Goal: Check status: Check status

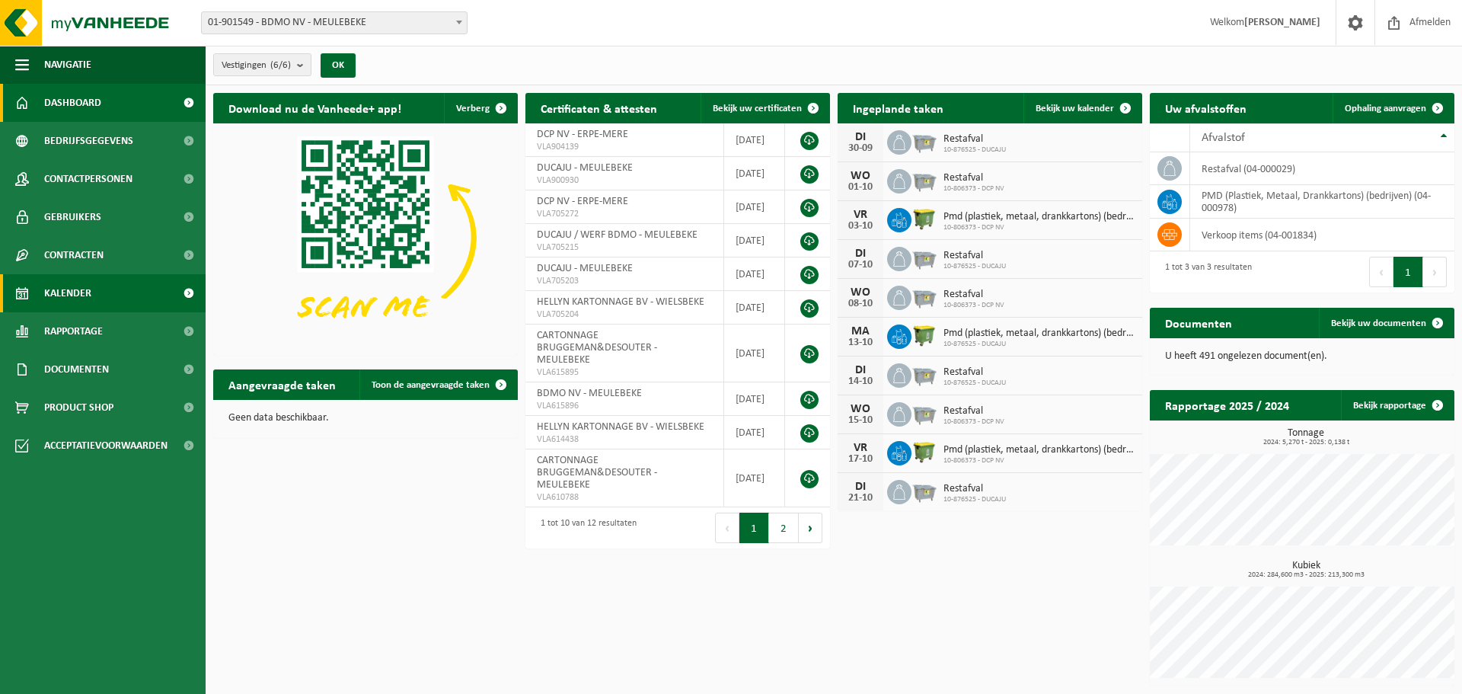
drag, startPoint x: 75, startPoint y: 295, endPoint x: 86, endPoint y: 295, distance: 11.4
click at [75, 295] on span "Kalender" at bounding box center [67, 293] width 47 height 38
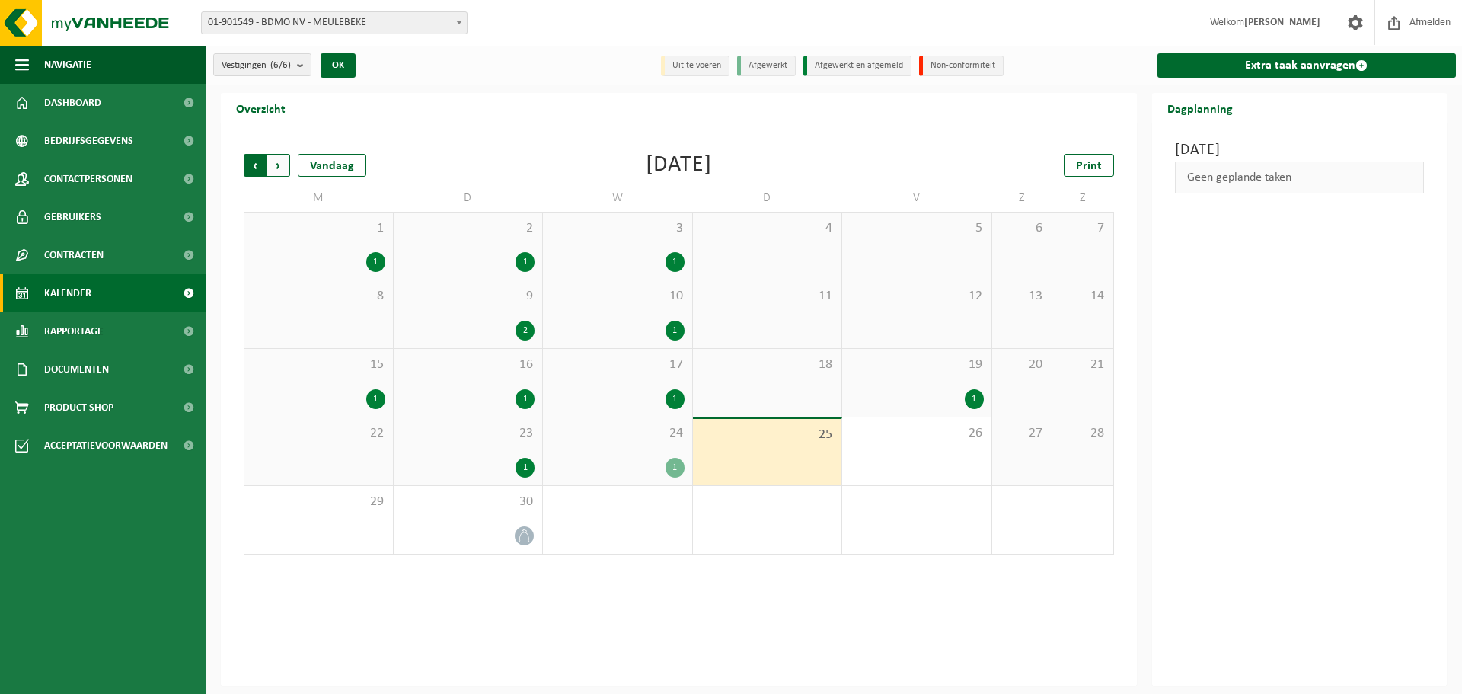
click at [274, 166] on span "Volgende" at bounding box center [278, 165] width 23 height 23
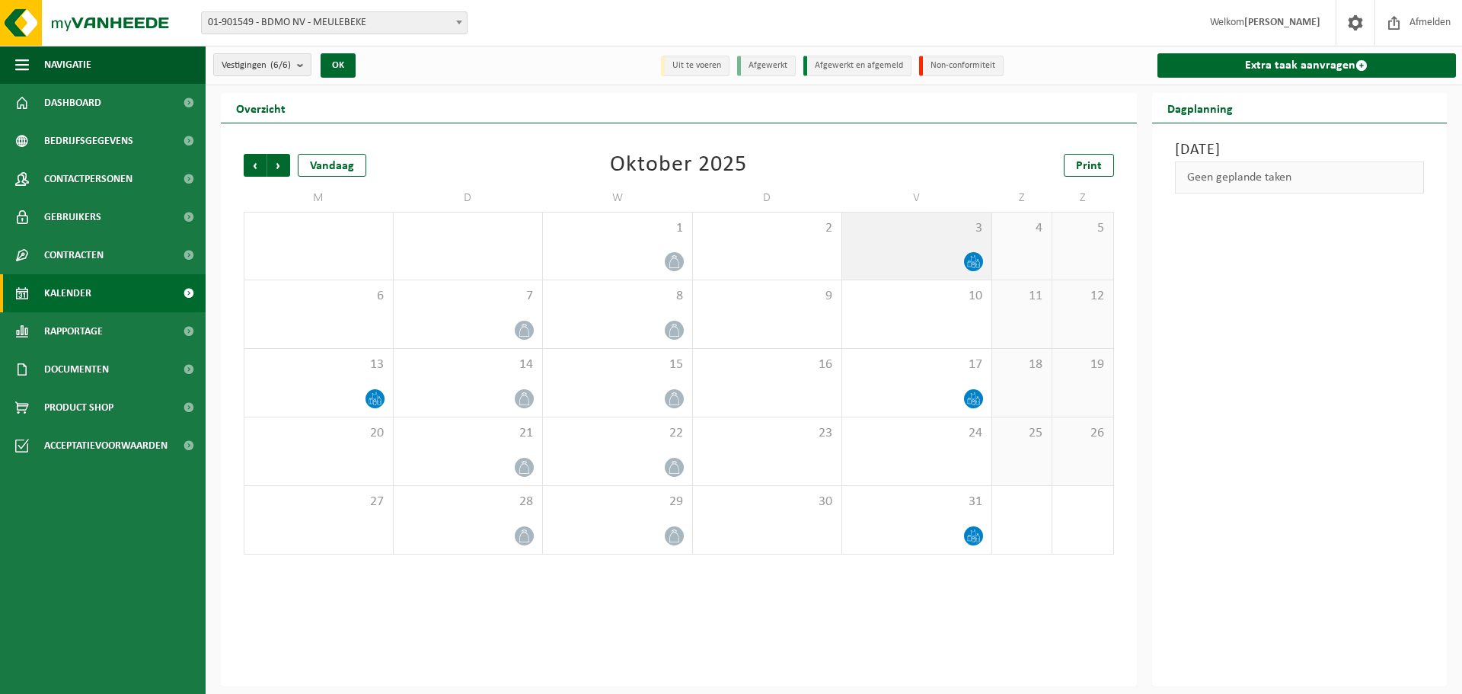
click at [977, 260] on icon at bounding box center [977, 260] width 1 height 0
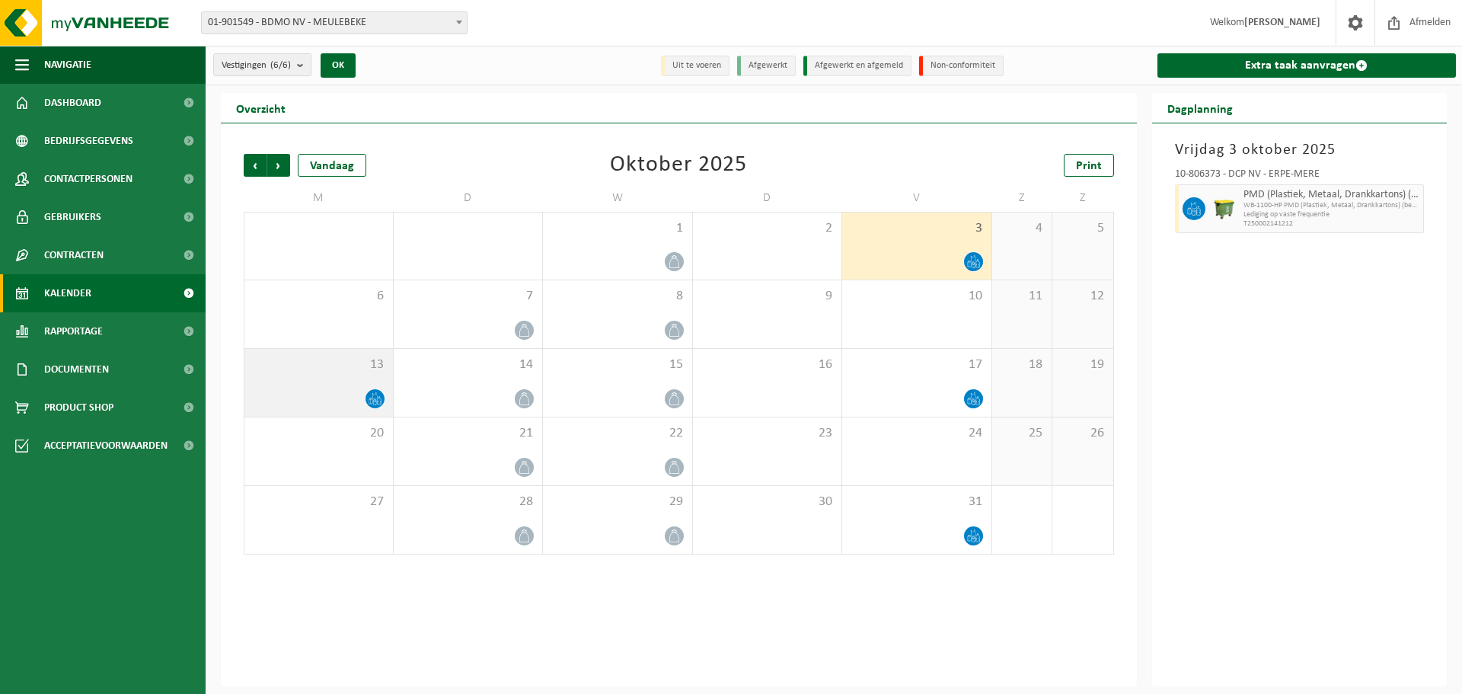
click at [383, 386] on div "13" at bounding box center [318, 383] width 148 height 68
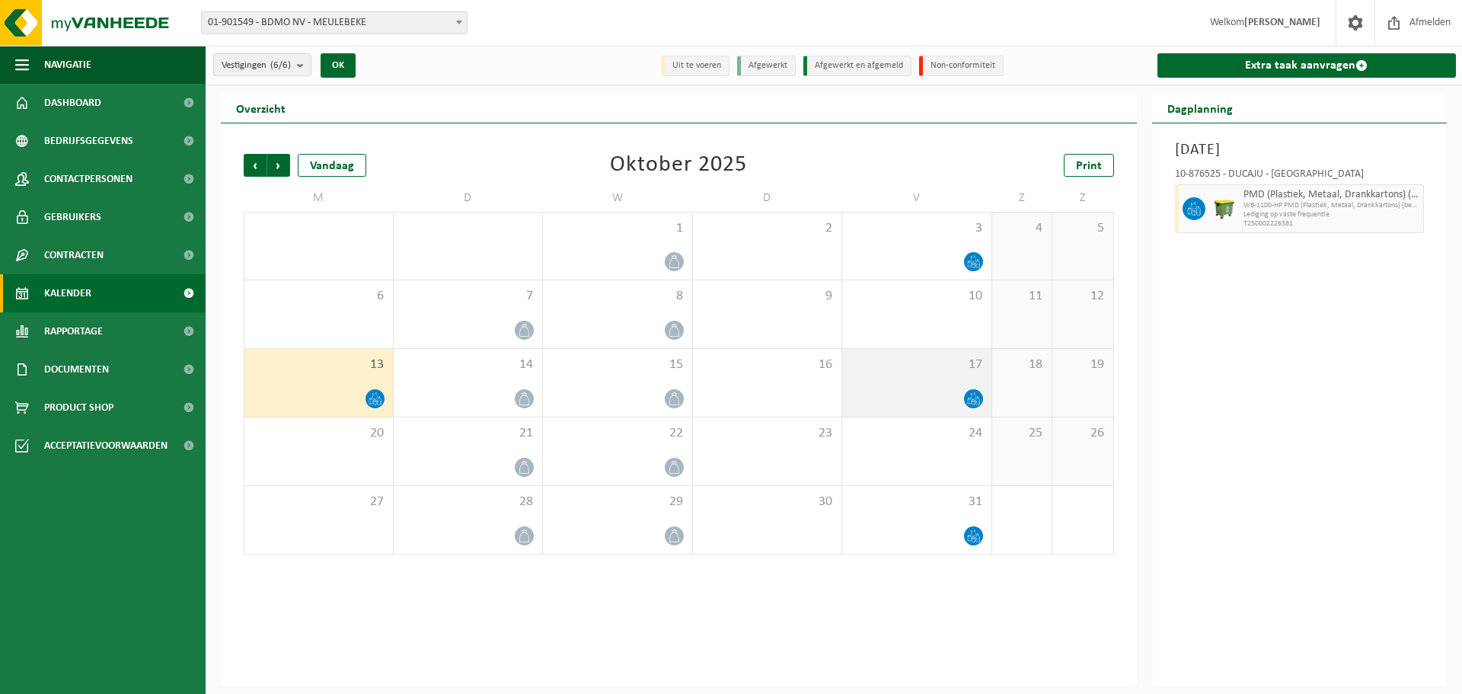
drag, startPoint x: 937, startPoint y: 399, endPoint x: 941, endPoint y: 420, distance: 20.9
click at [938, 399] on div at bounding box center [917, 398] width 134 height 21
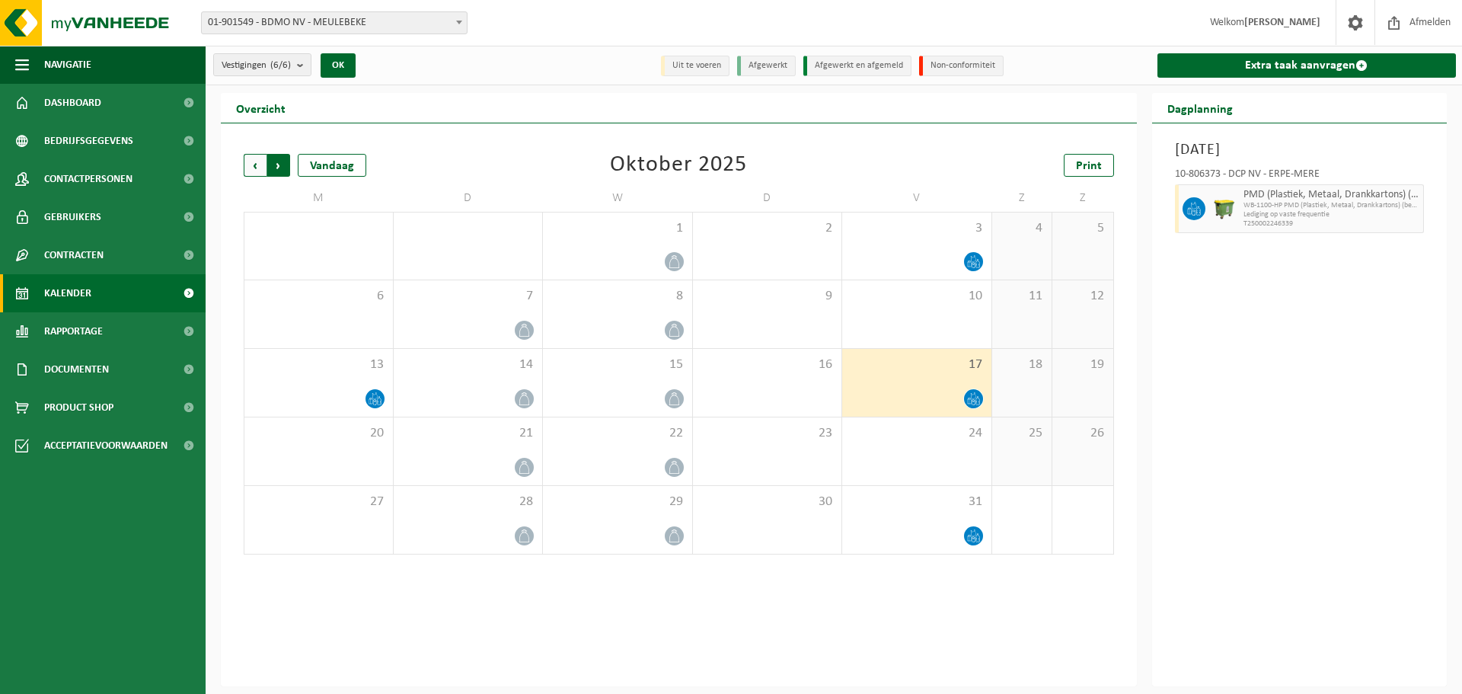
click at [257, 173] on span "Vorige" at bounding box center [255, 165] width 23 height 23
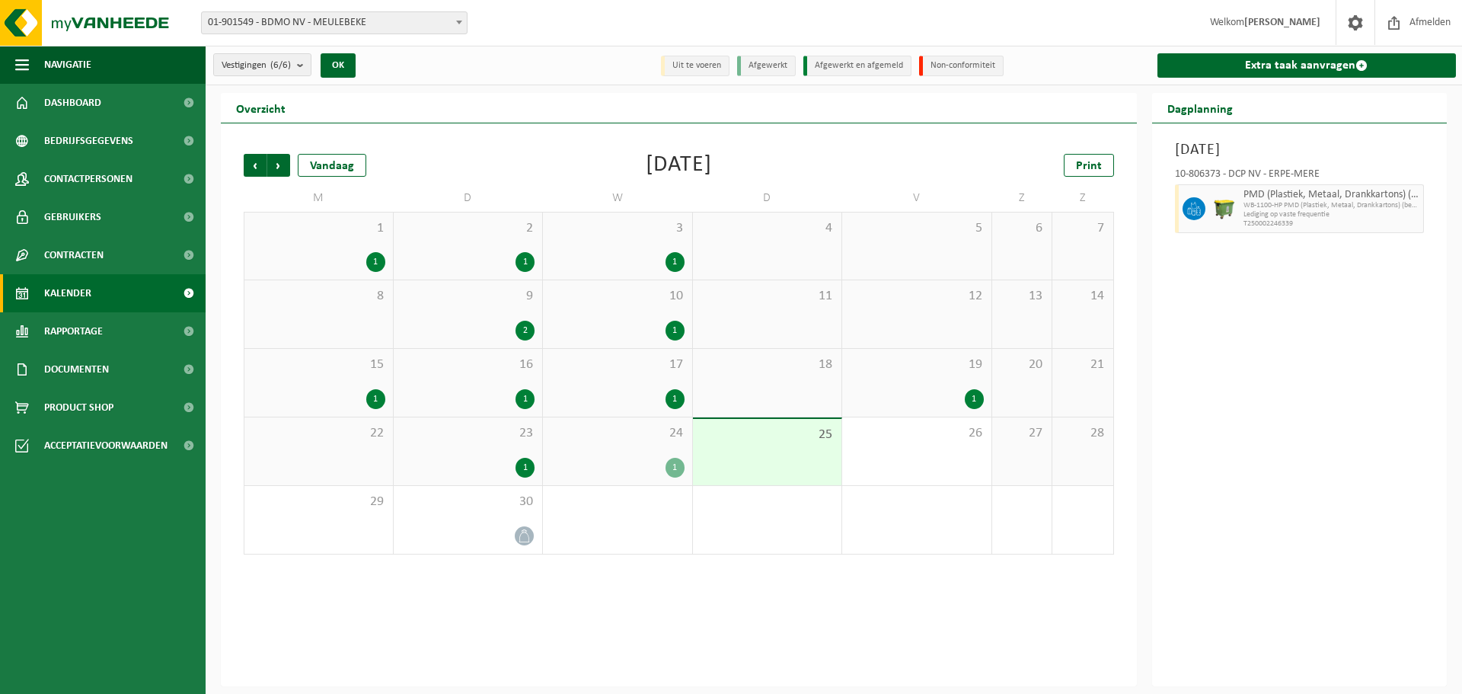
click at [291, 168] on div "Vorige Volgende Vandaag" at bounding box center [320, 165] width 152 height 23
click at [283, 168] on span "Volgende" at bounding box center [278, 165] width 23 height 23
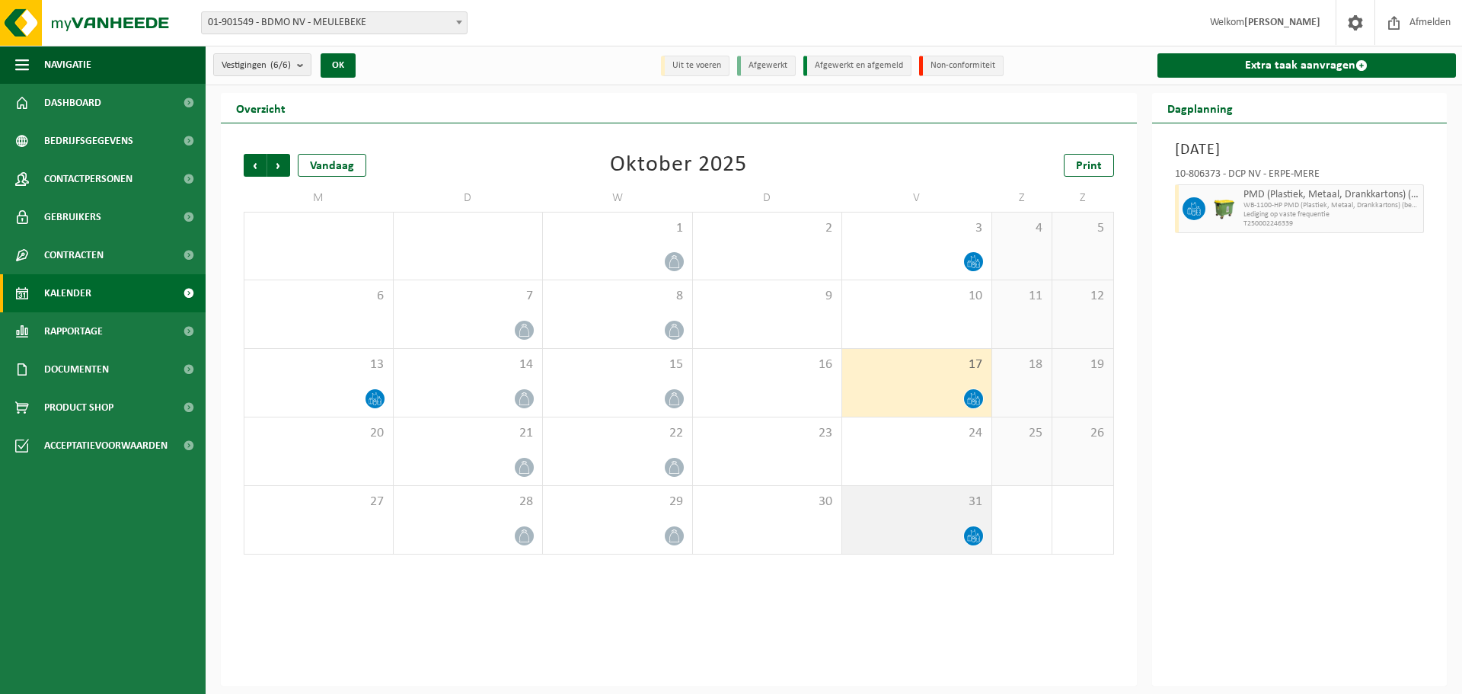
click at [967, 529] on icon at bounding box center [973, 535] width 13 height 13
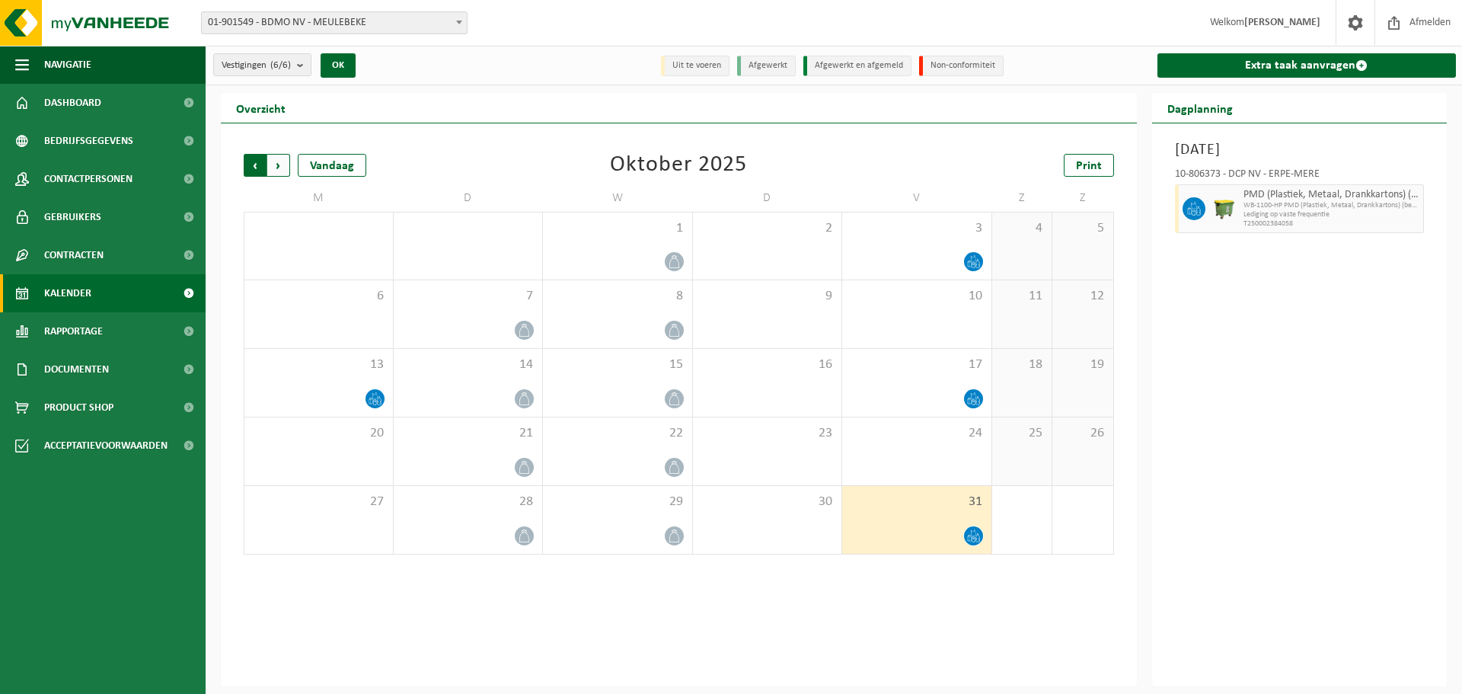
click at [279, 164] on span "Volgende" at bounding box center [278, 165] width 23 height 23
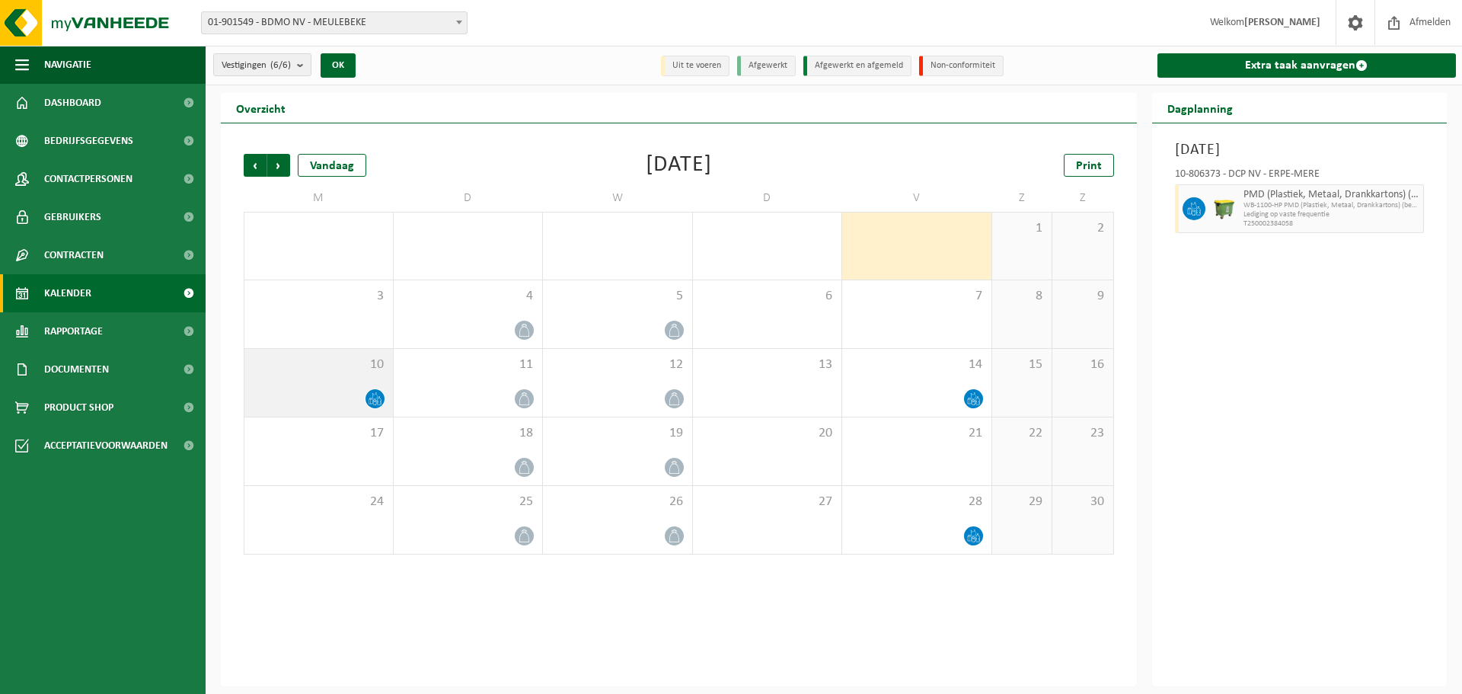
click at [351, 398] on div at bounding box center [318, 398] width 133 height 21
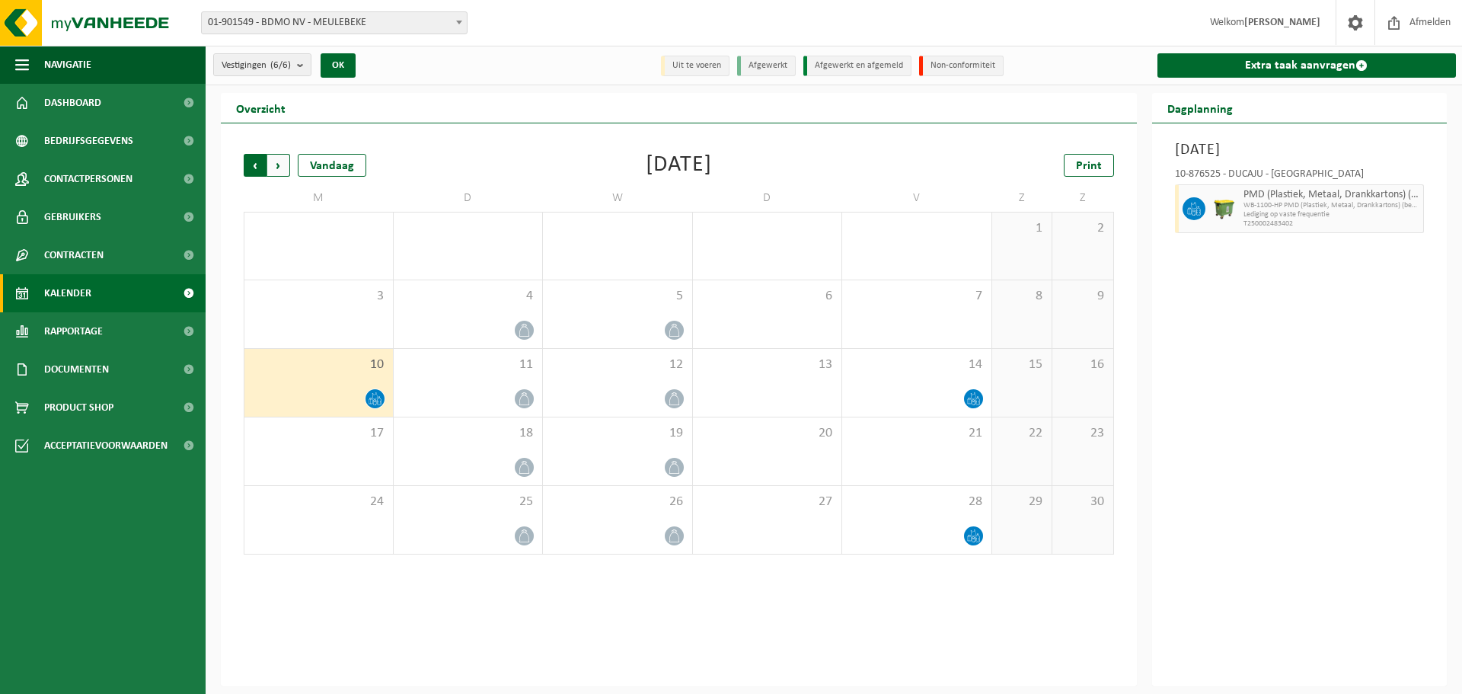
click at [282, 165] on span "Volgende" at bounding box center [278, 165] width 23 height 23
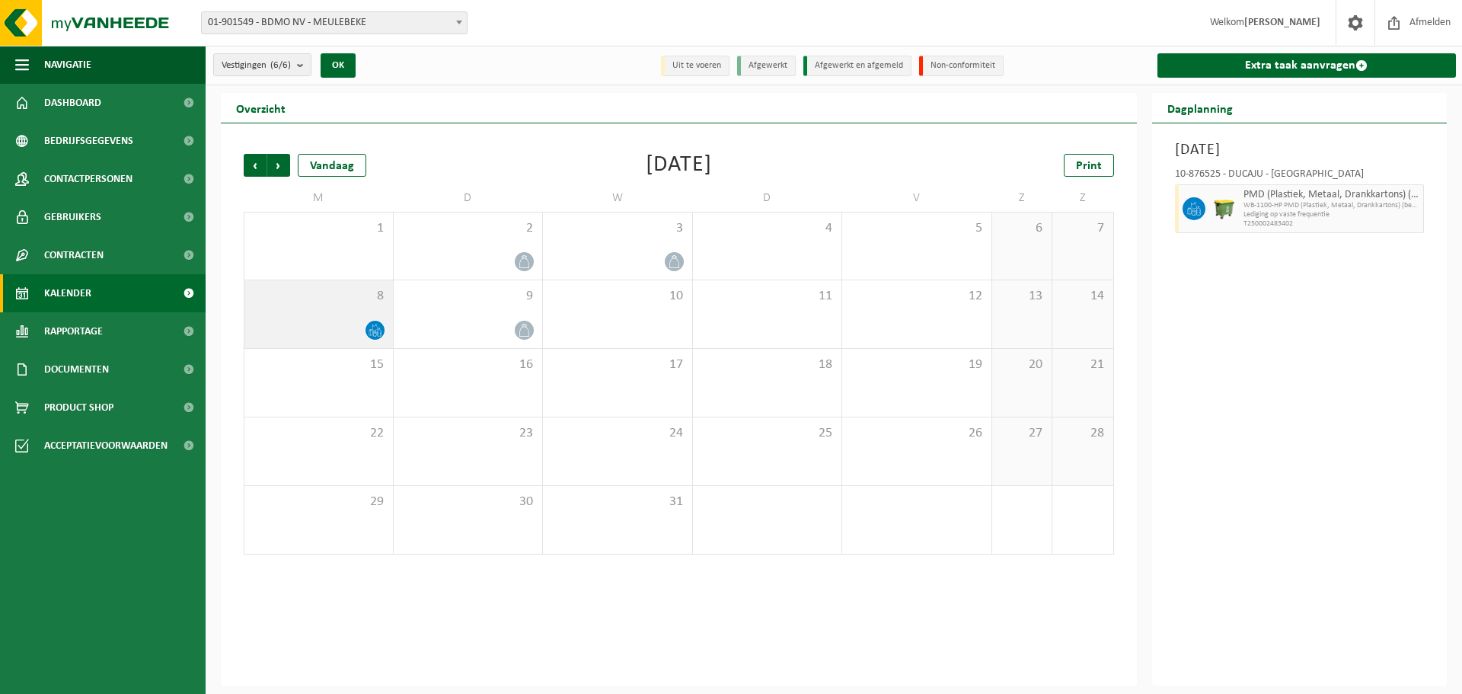
click at [353, 318] on div "8" at bounding box center [318, 314] width 148 height 68
click at [280, 163] on span "Volgende" at bounding box center [278, 165] width 23 height 23
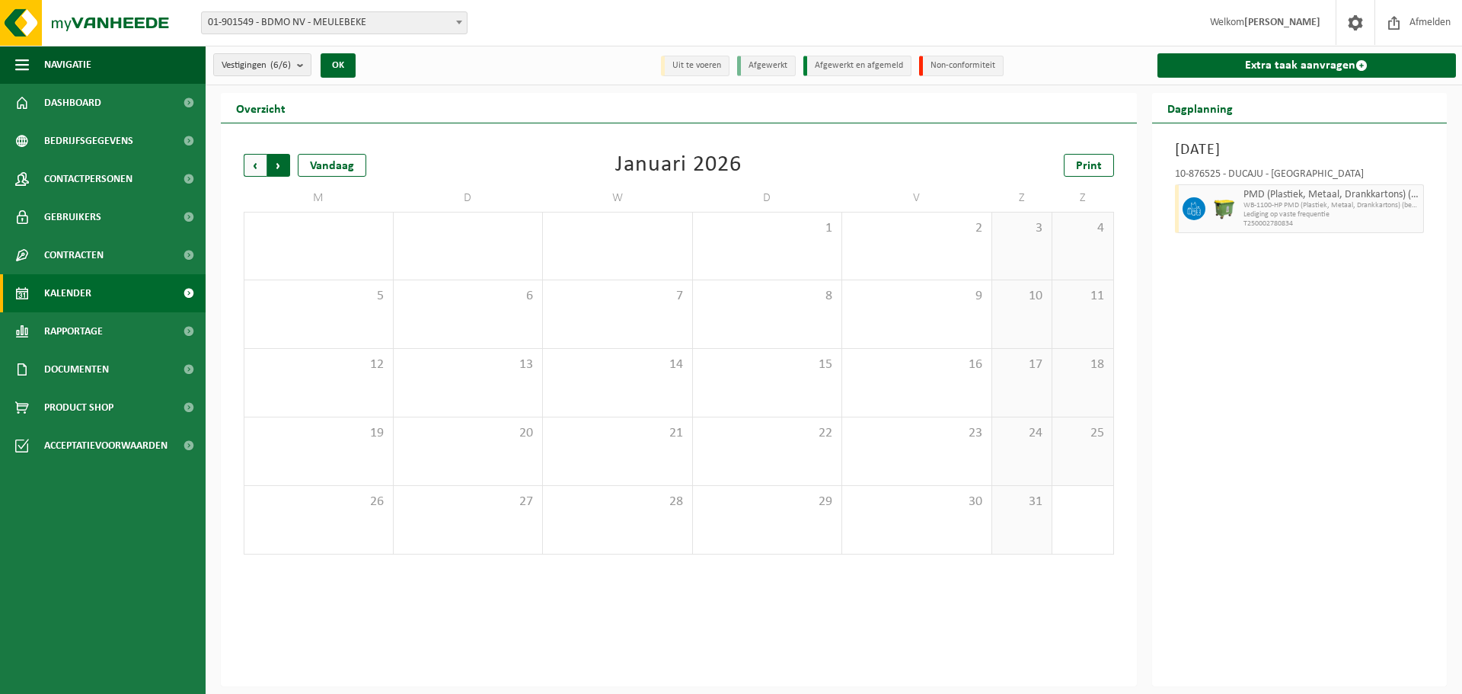
click at [258, 163] on span "Vorige" at bounding box center [255, 165] width 23 height 23
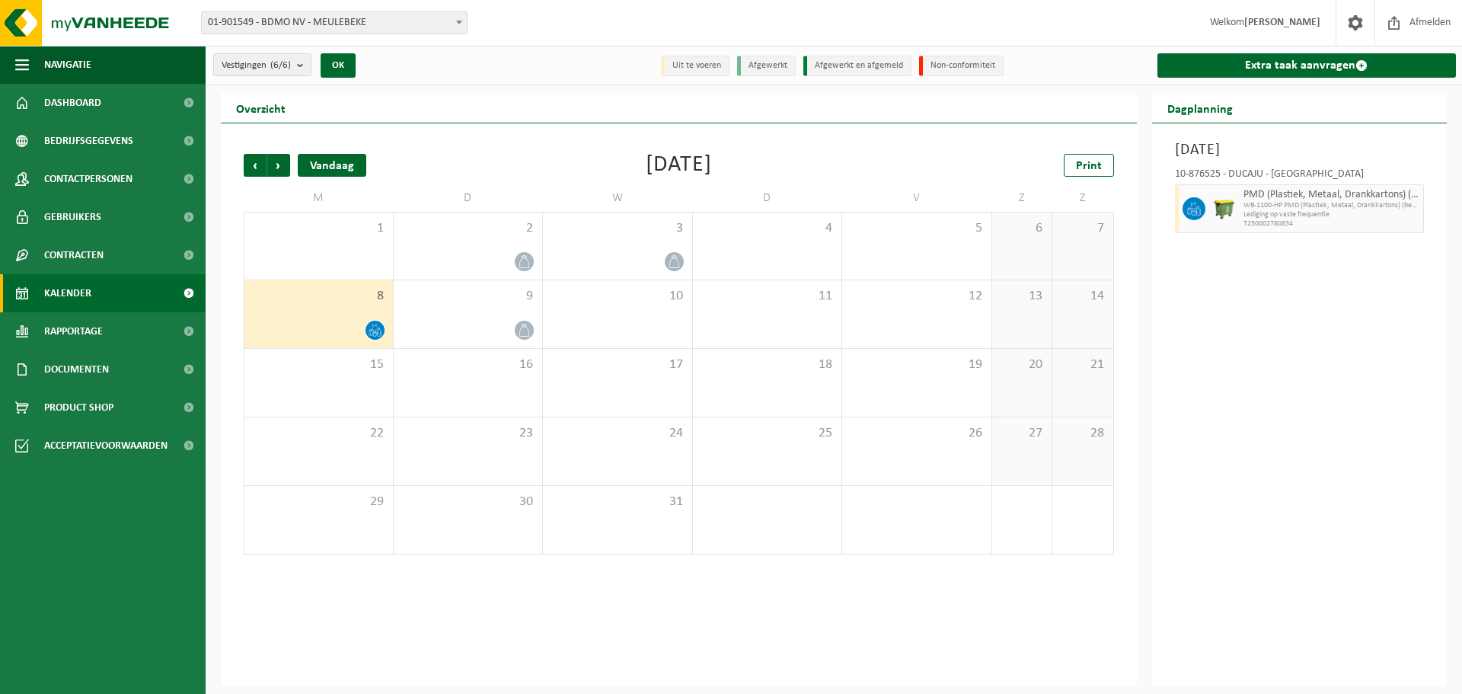
click at [334, 166] on div "Vandaag" at bounding box center [332, 165] width 69 height 23
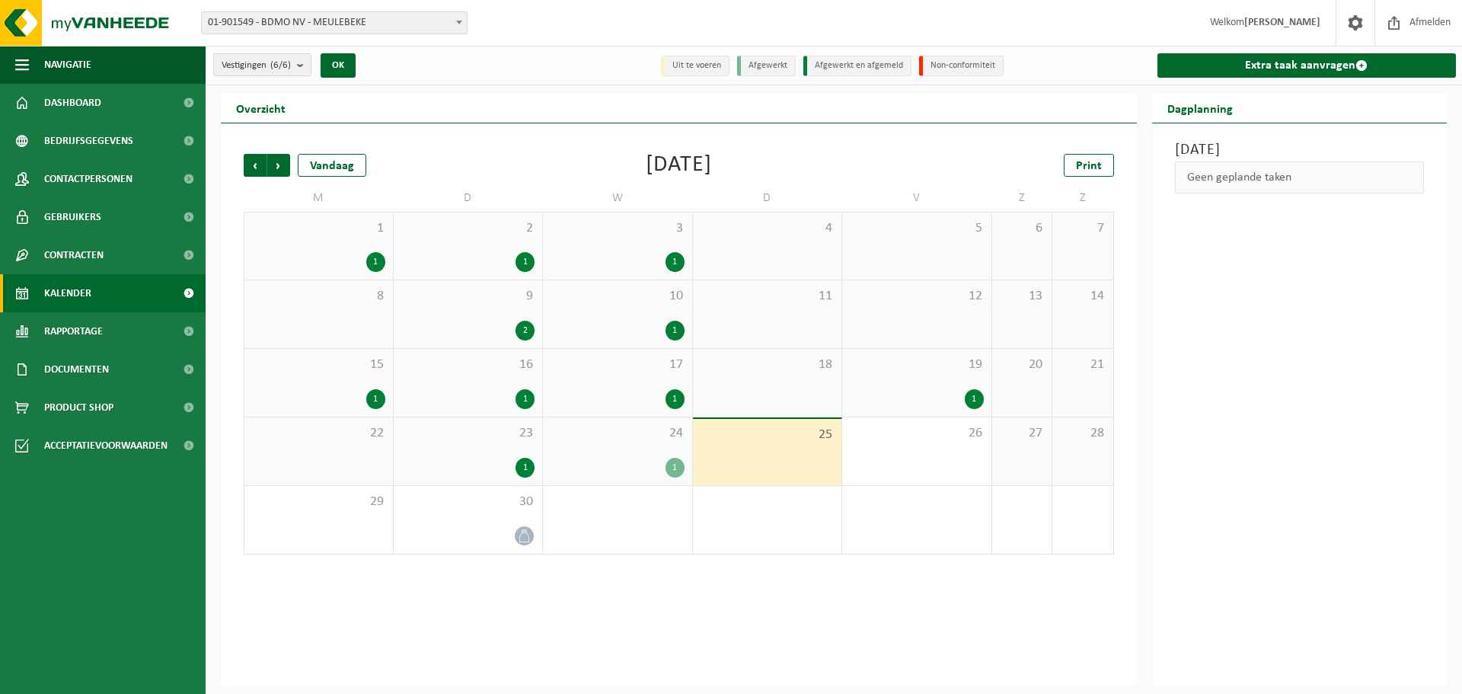
click at [659, 456] on div "24 1" at bounding box center [617, 451] width 149 height 68
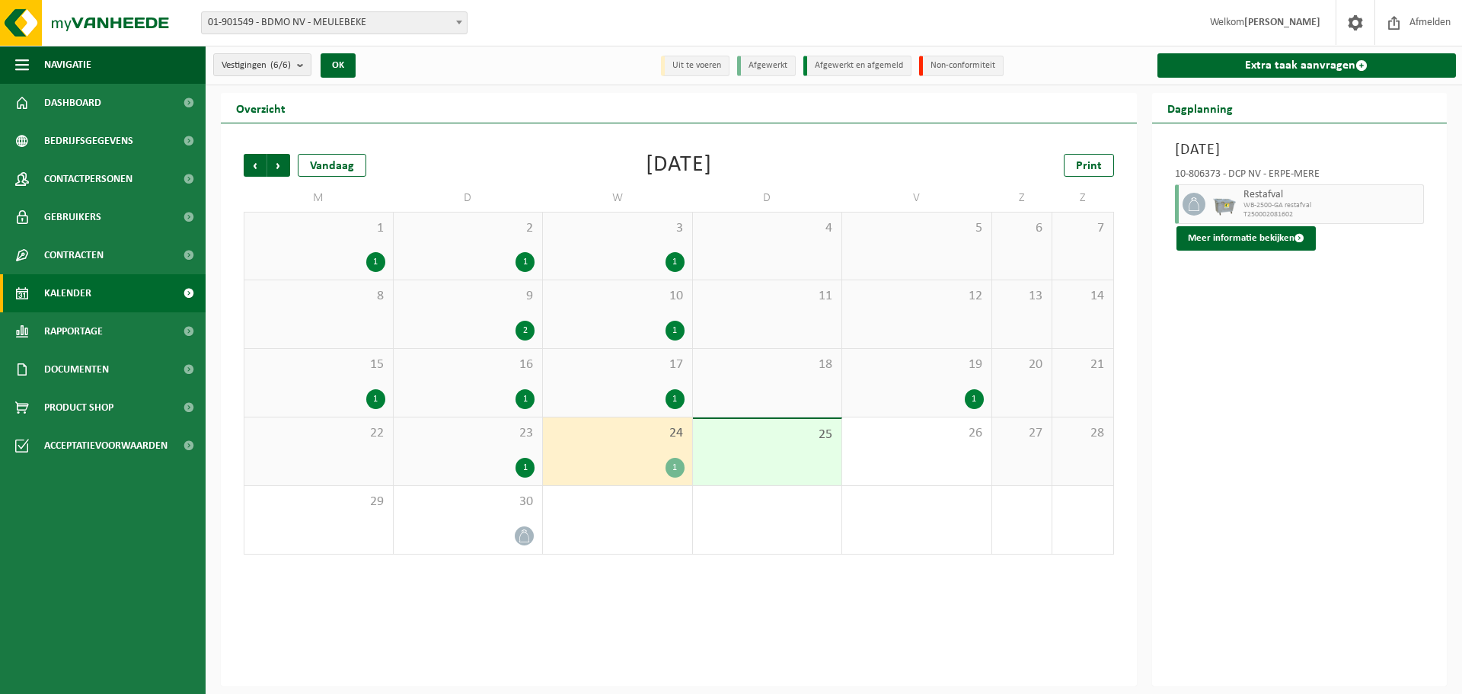
click at [533, 446] on div "23 1" at bounding box center [468, 451] width 149 height 68
